Goal: Complete application form

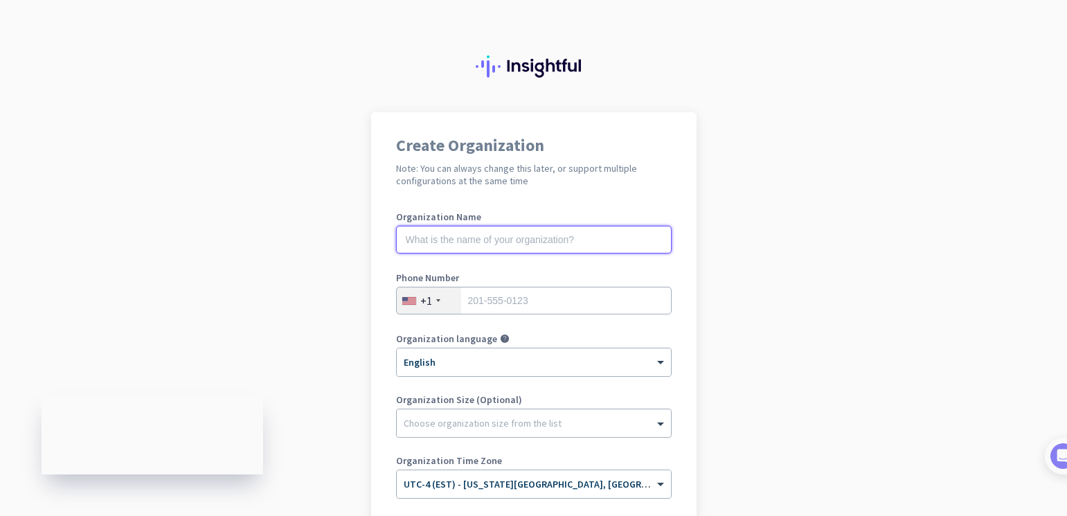
click at [601, 246] on input "text" at bounding box center [534, 240] width 276 height 28
type input "mercor"
click at [563, 309] on input "tel" at bounding box center [534, 301] width 276 height 28
type input "9736994259"
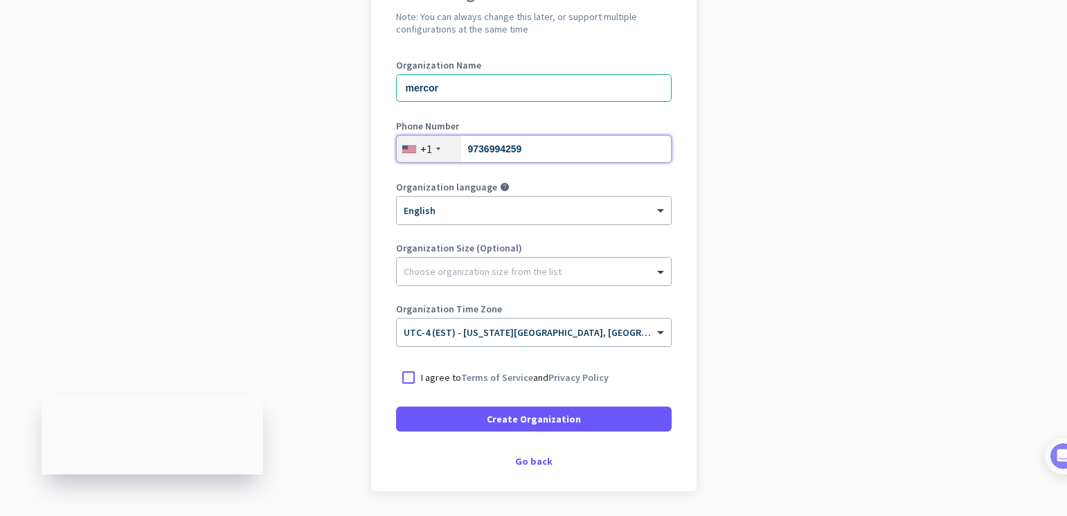
scroll to position [196, 0]
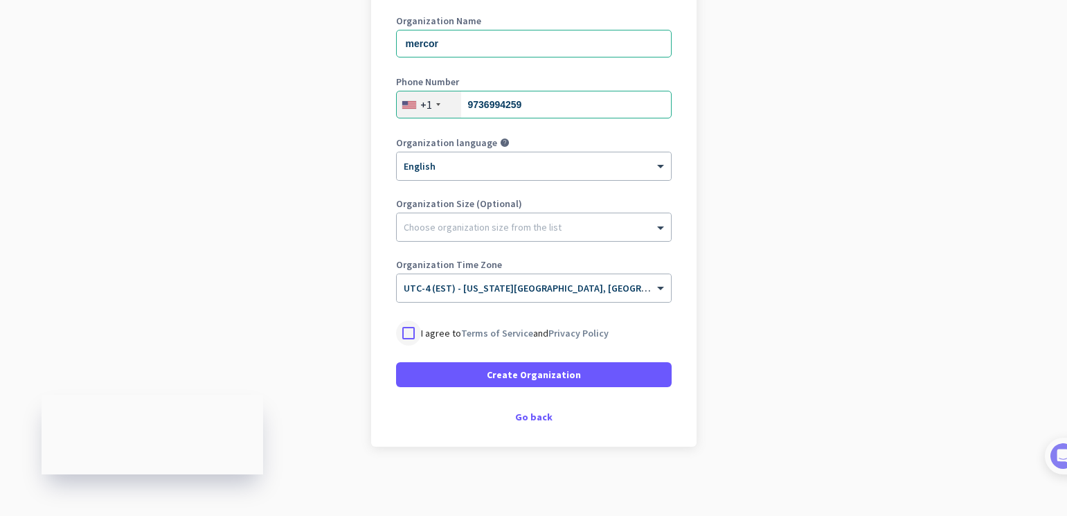
click at [401, 330] on div at bounding box center [408, 333] width 25 height 25
